Goal: Register for event/course

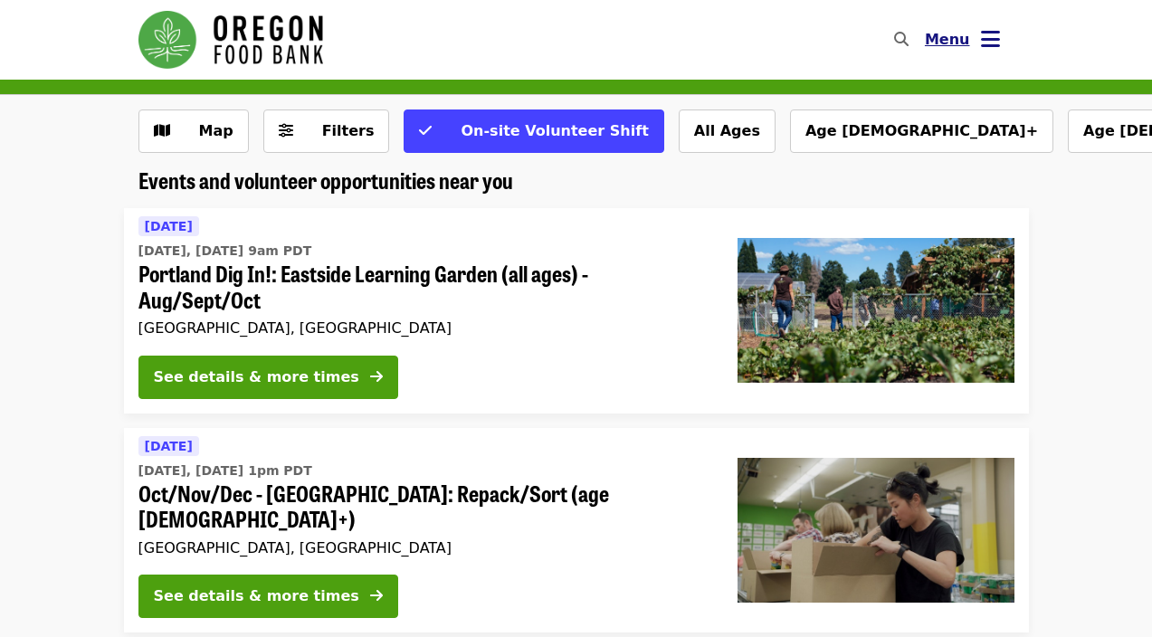
click at [987, 43] on icon "bars icon" at bounding box center [990, 39] width 19 height 26
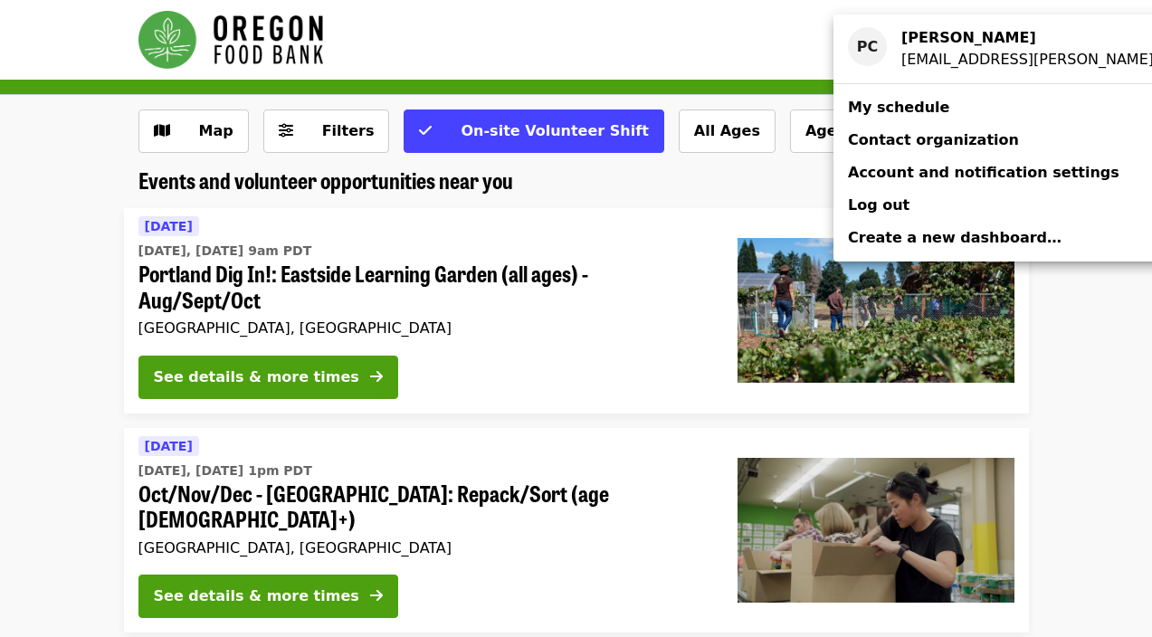
click at [703, 209] on div "Account menu" at bounding box center [576, 318] width 1152 height 637
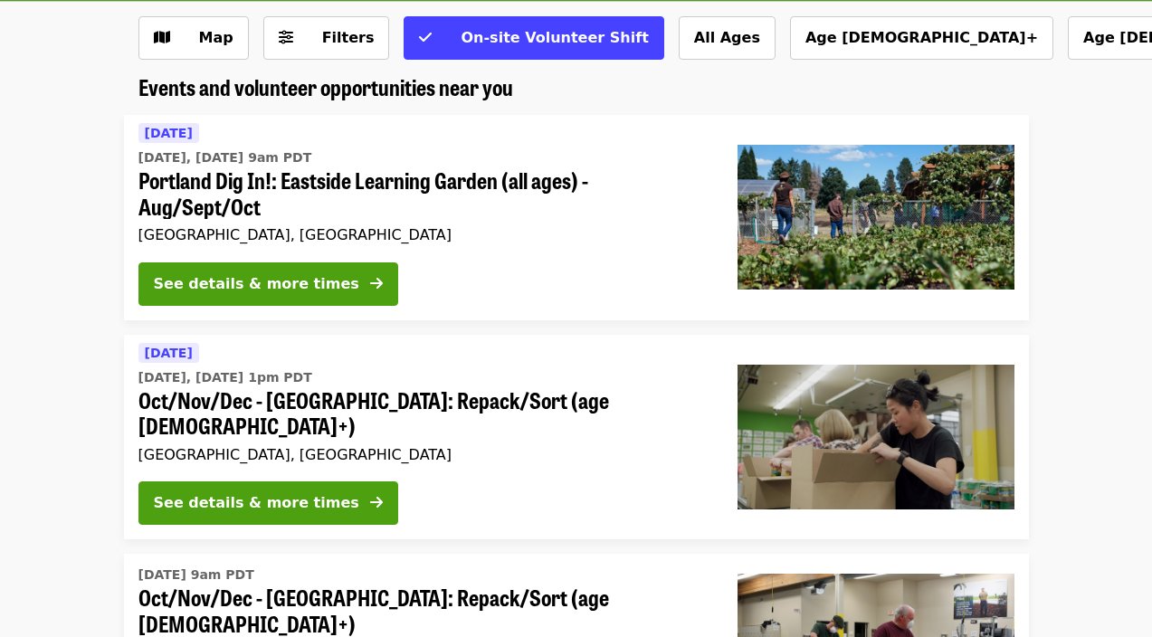
scroll to position [100, 0]
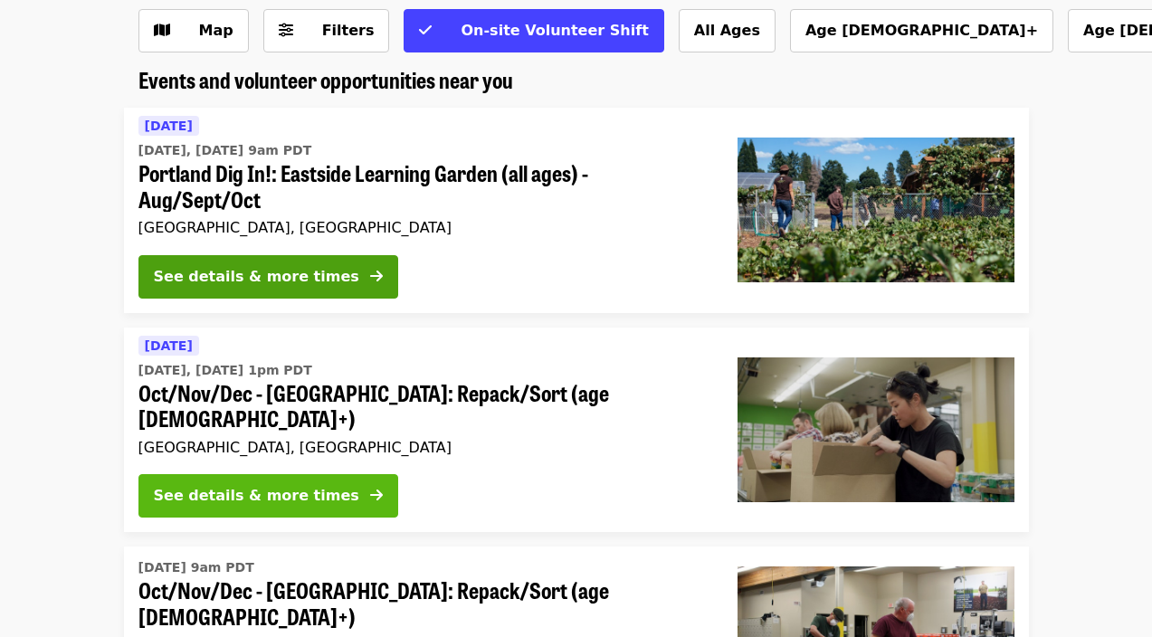
click at [302, 485] on div "See details & more times" at bounding box center [256, 496] width 205 height 22
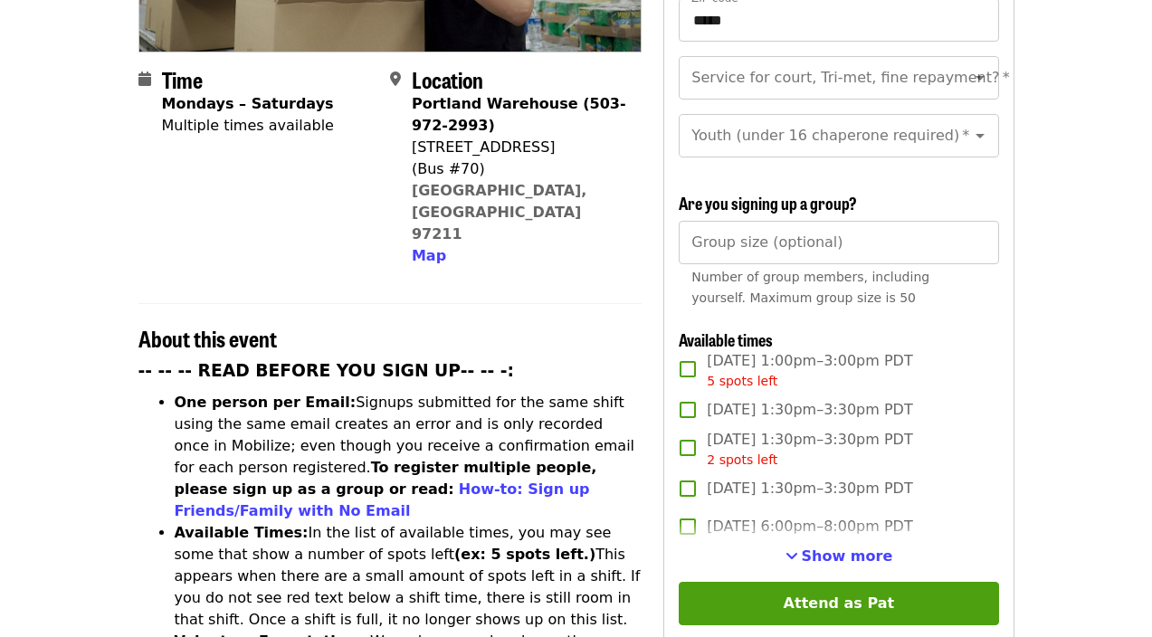
scroll to position [418, 0]
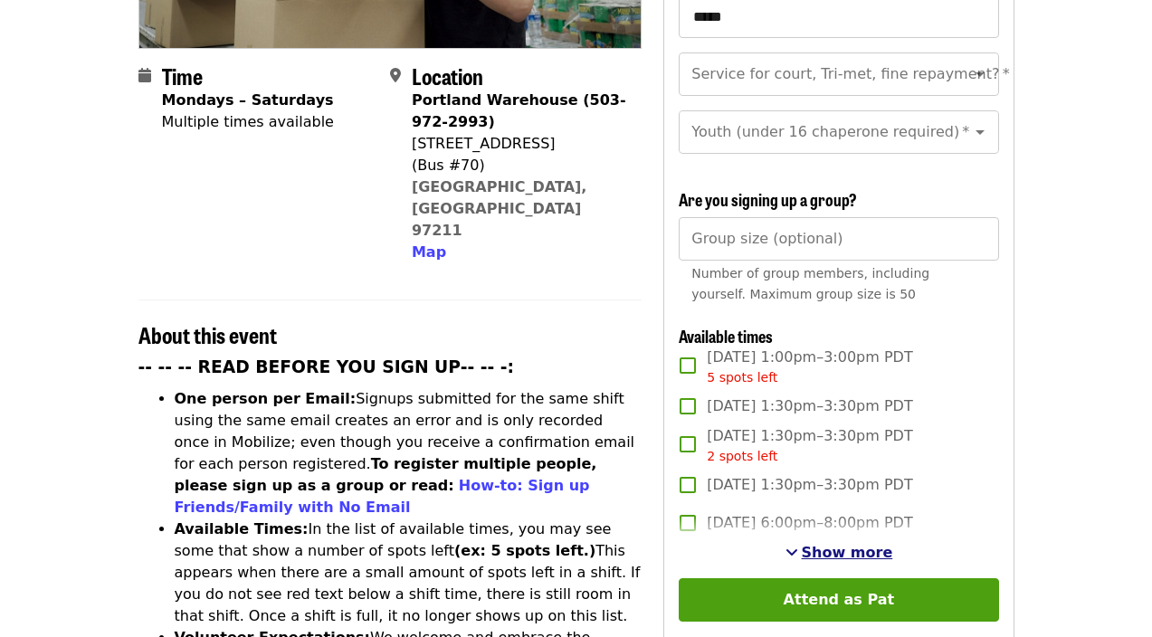
click at [833, 544] on span "Show more" at bounding box center [847, 552] width 91 height 17
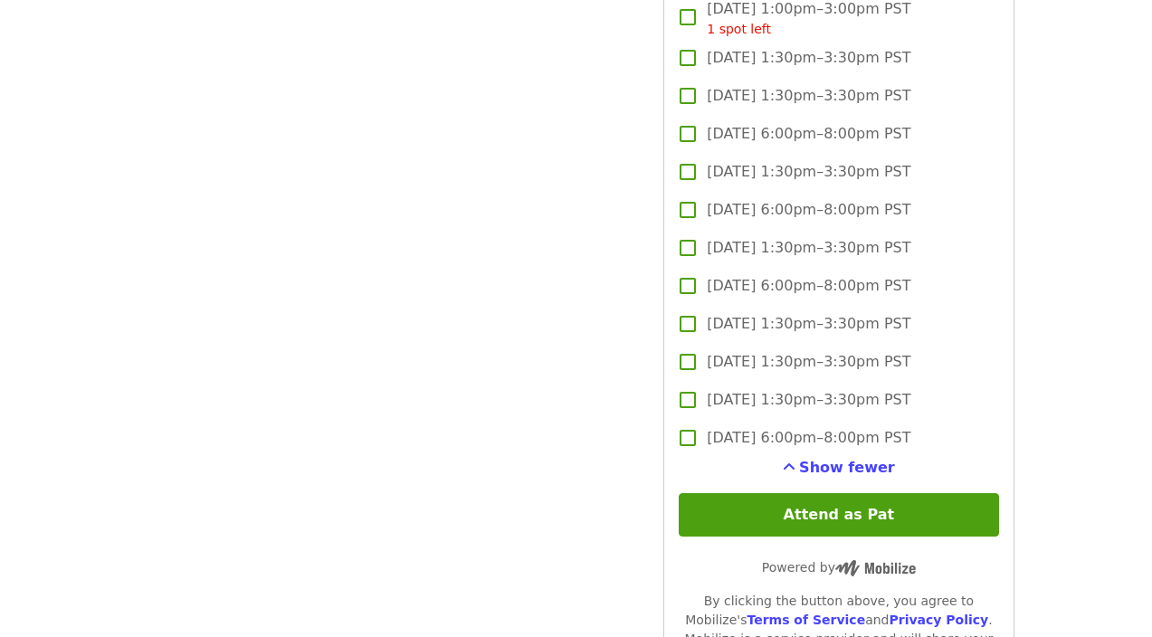
scroll to position [3715, 0]
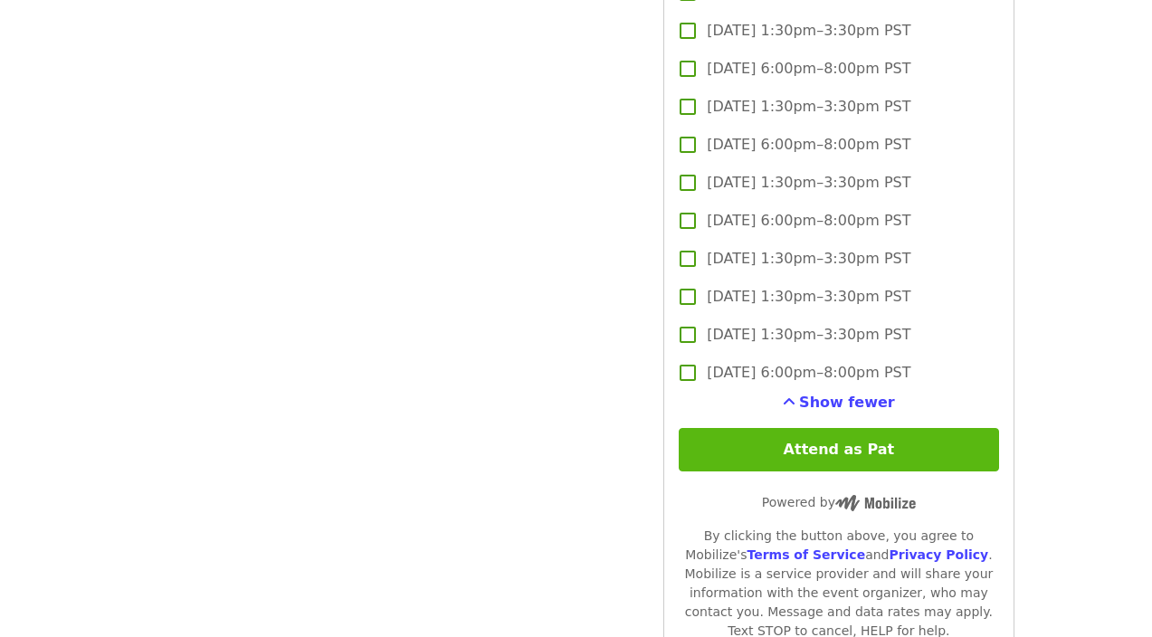
click at [815, 428] on button "Attend as Pat" at bounding box center [838, 449] width 319 height 43
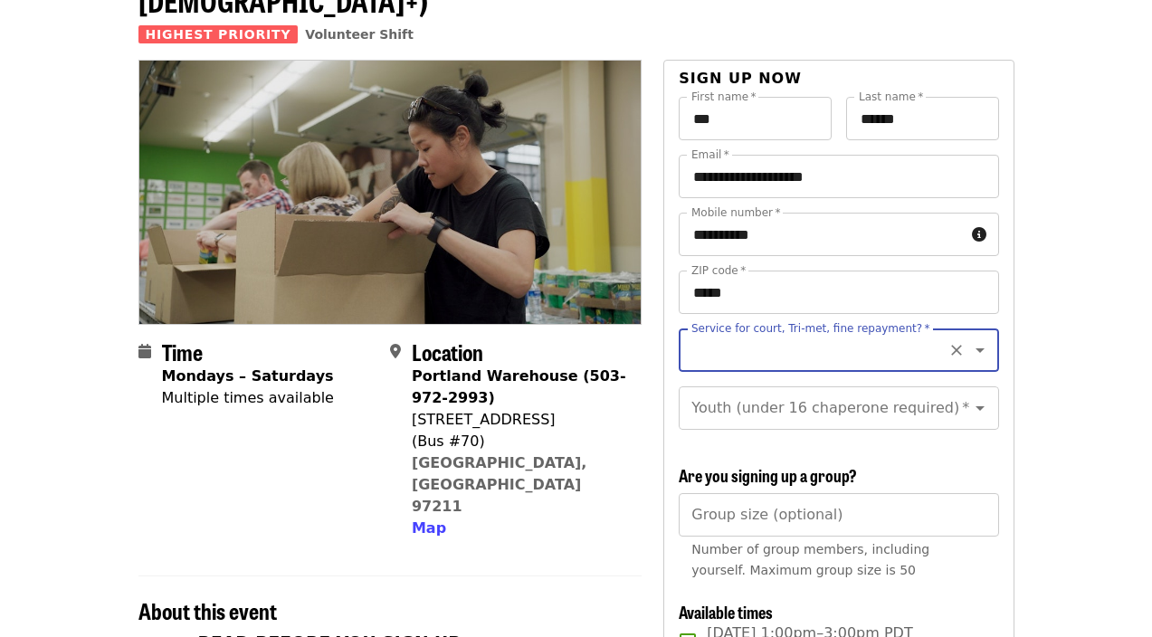
click at [983, 348] on icon "Open" at bounding box center [980, 350] width 9 height 5
click at [697, 369] on li "No" at bounding box center [837, 367] width 319 height 33
type input "**"
click at [982, 406] on icon "Open" at bounding box center [980, 408] width 9 height 5
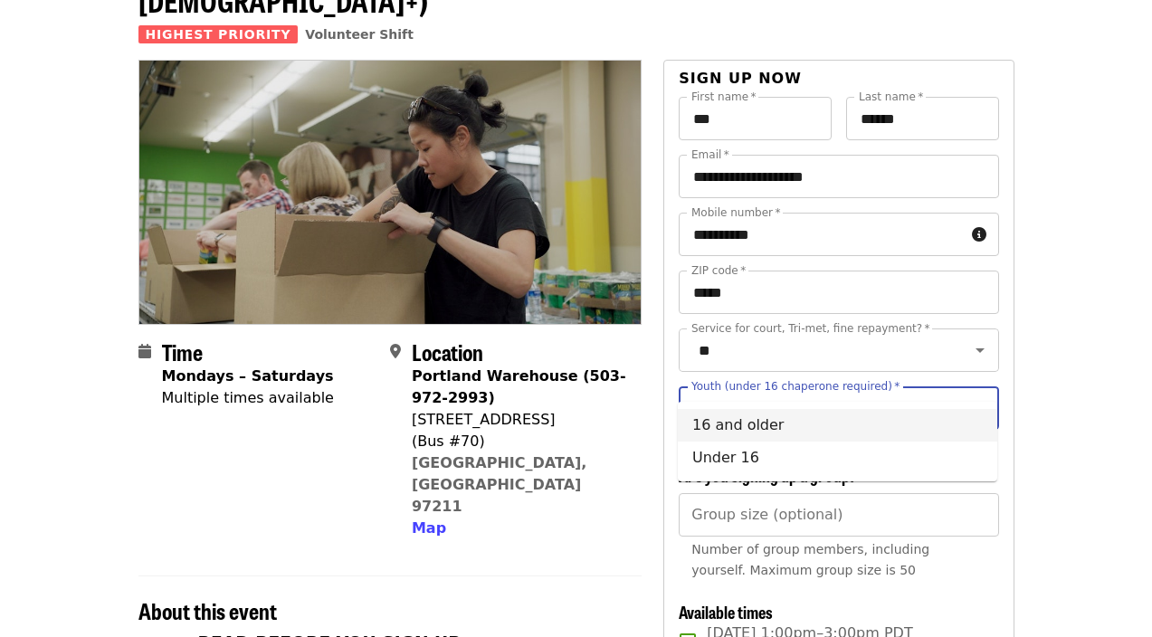
click at [847, 432] on li "16 and older" at bounding box center [837, 425] width 319 height 33
type input "**********"
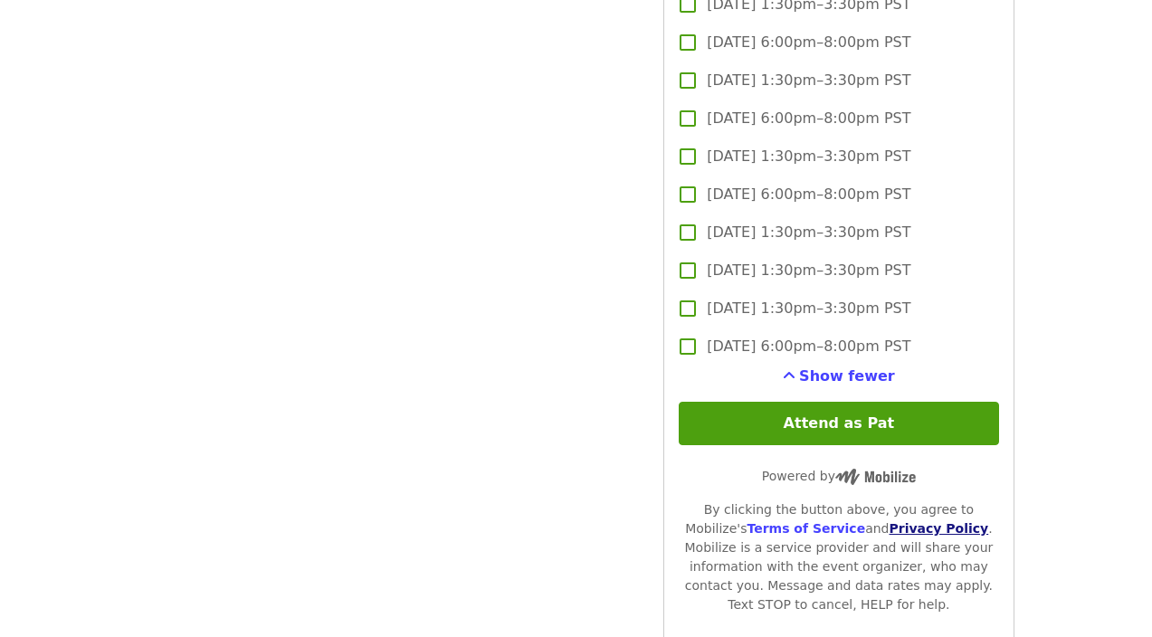
scroll to position [3753, 0]
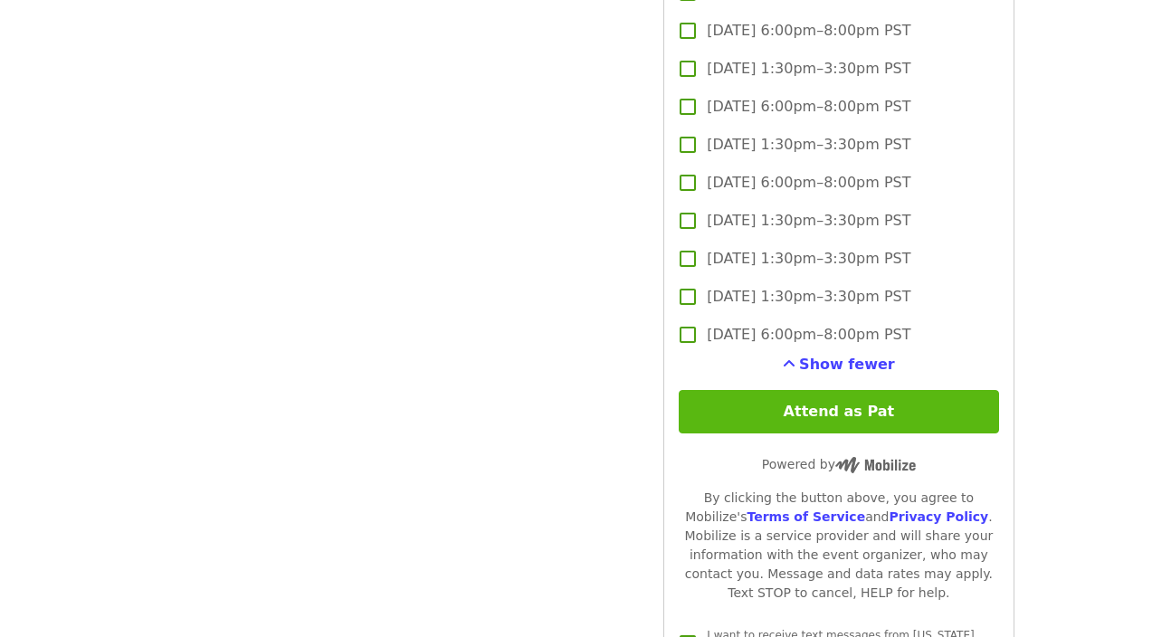
click at [862, 390] on button "Attend as Pat" at bounding box center [838, 411] width 319 height 43
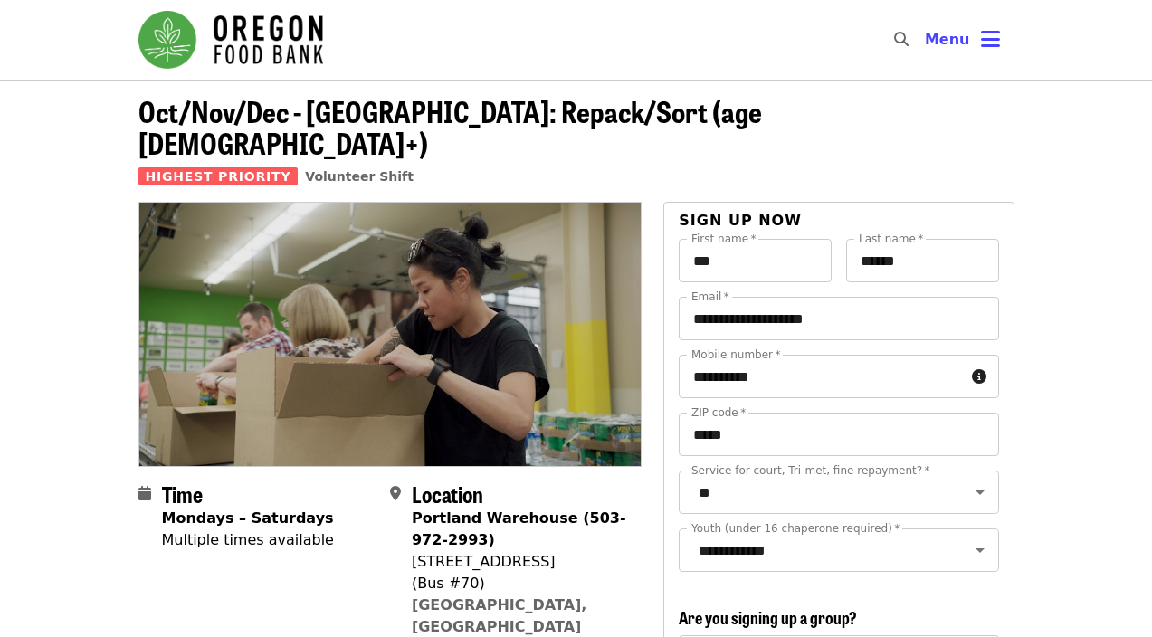
scroll to position [0, 0]
click at [990, 41] on icon "bars icon" at bounding box center [990, 39] width 19 height 26
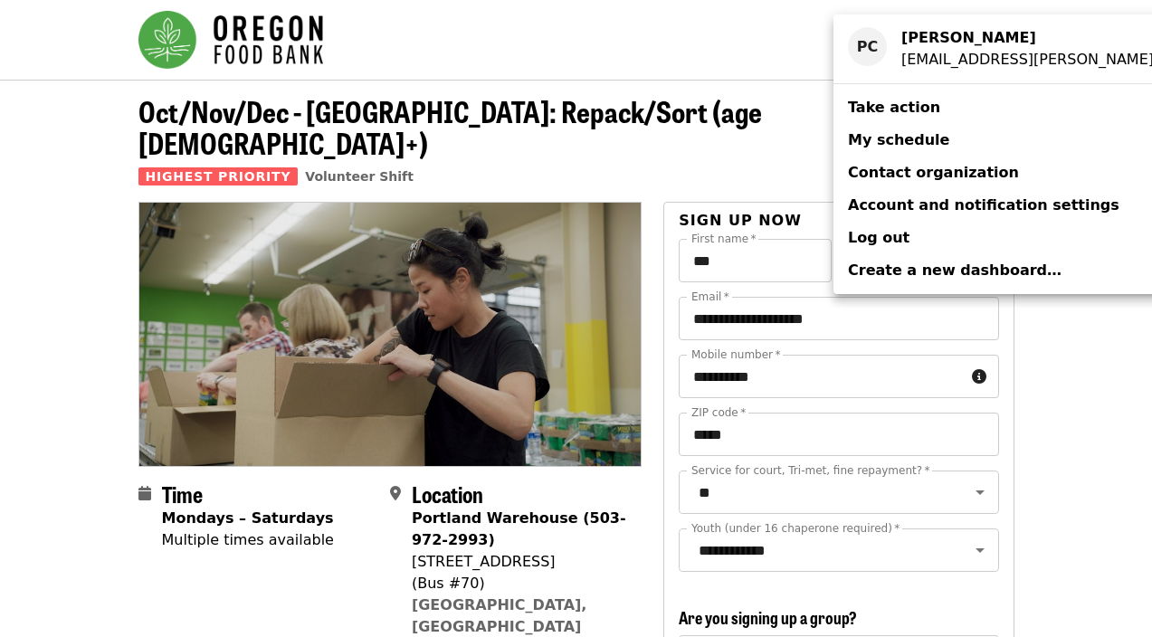
click at [899, 141] on span "My schedule" at bounding box center [898, 139] width 101 height 17
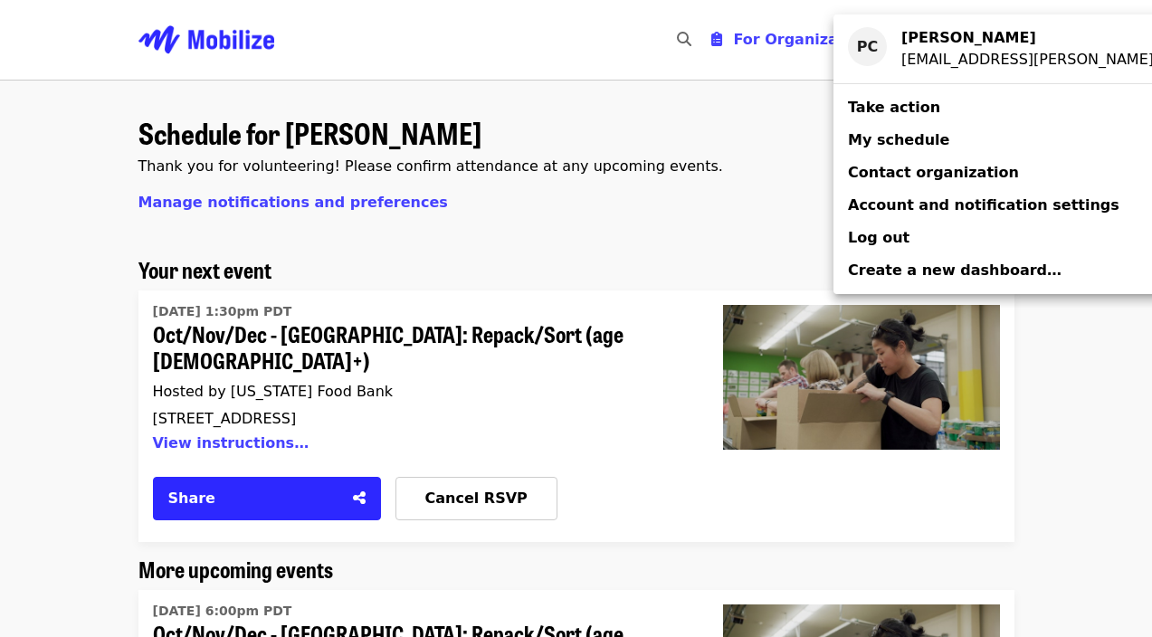
click at [441, 472] on div "Account menu" at bounding box center [576, 318] width 1152 height 637
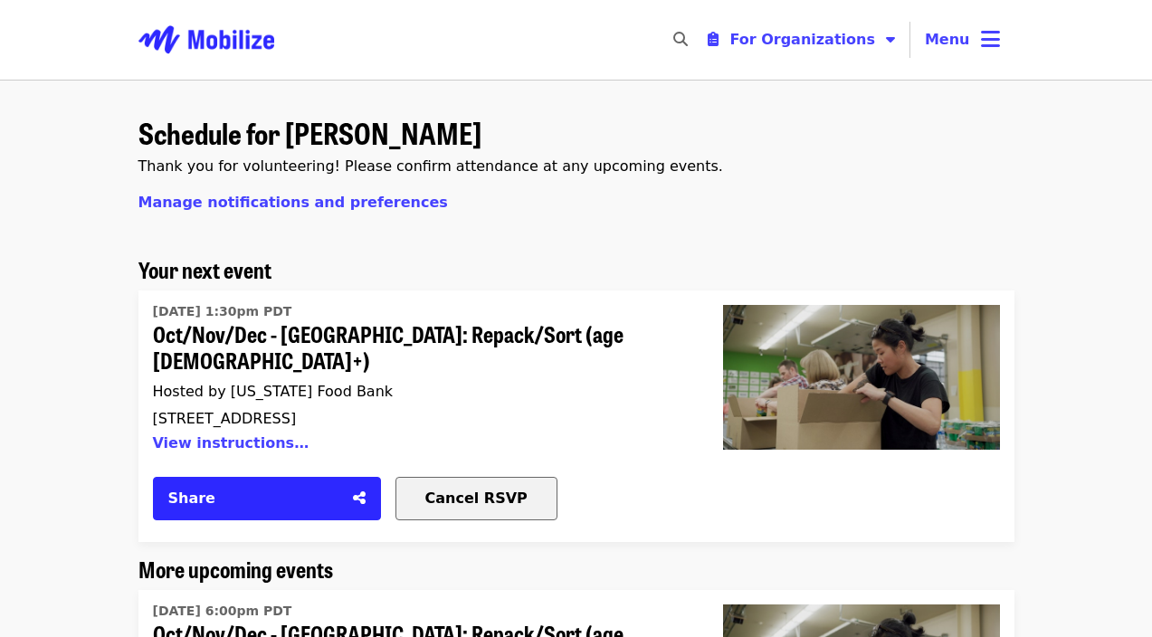
click at [459, 490] on span "Cancel RSVP" at bounding box center [476, 498] width 102 height 17
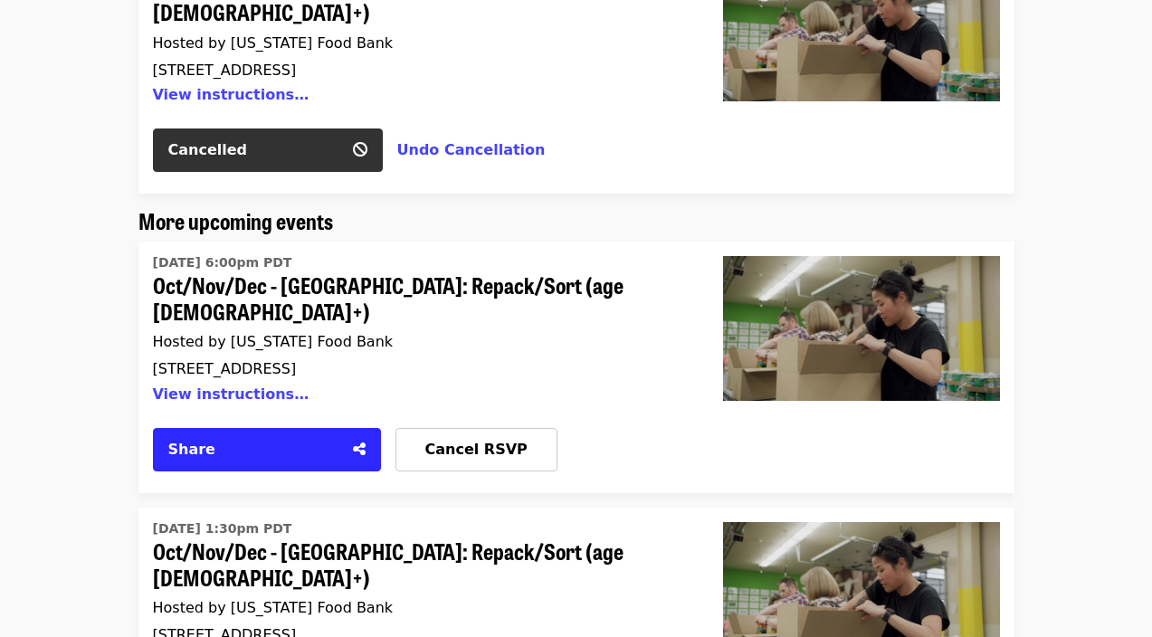
scroll to position [354, 0]
